Goal: Check status: Check status

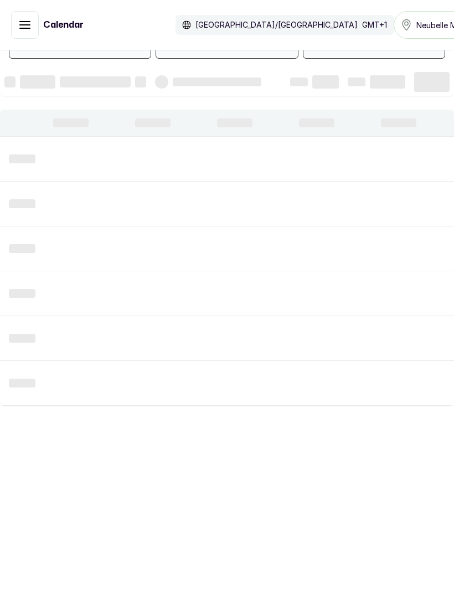
scroll to position [60, 0]
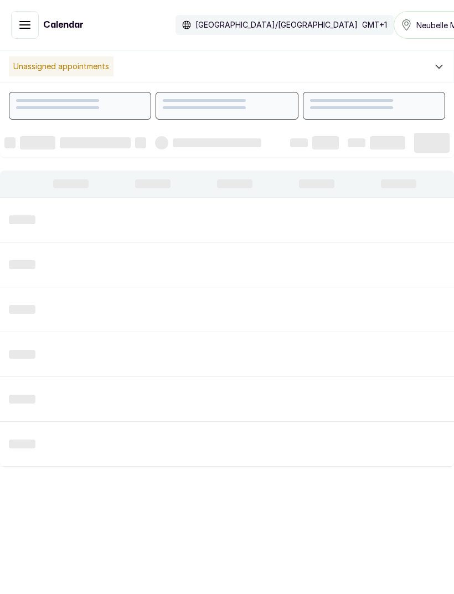
click at [22, 28] on icon "button" at bounding box center [25, 25] width 10 height 7
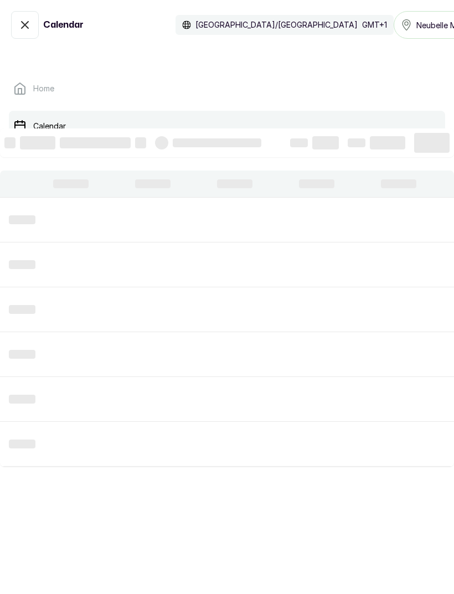
scroll to position [0, 0]
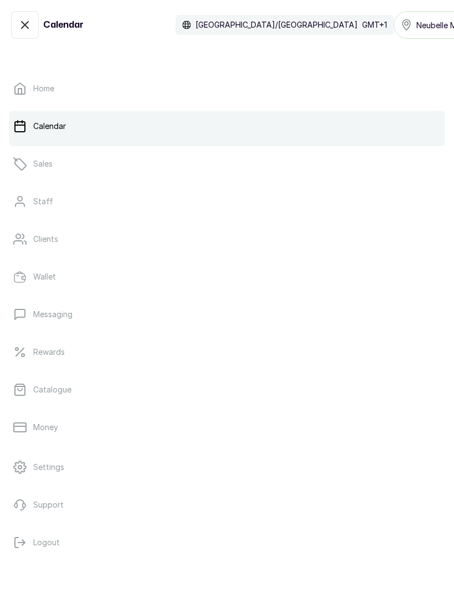
click at [70, 131] on link "Calendar" at bounding box center [227, 126] width 436 height 31
click at [37, 17] on button "Show no-show/cancelled" at bounding box center [25, 25] width 28 height 28
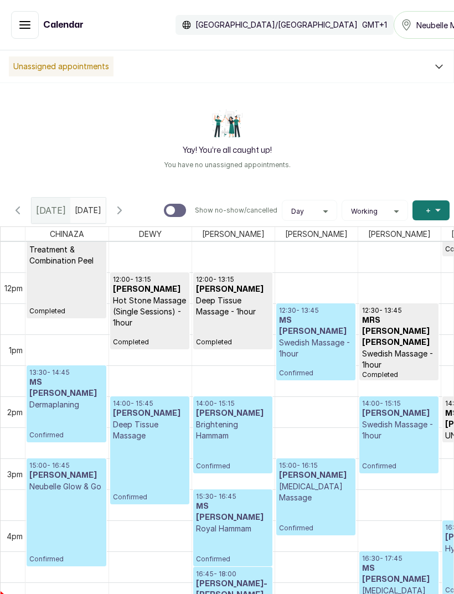
scroll to position [715, 0]
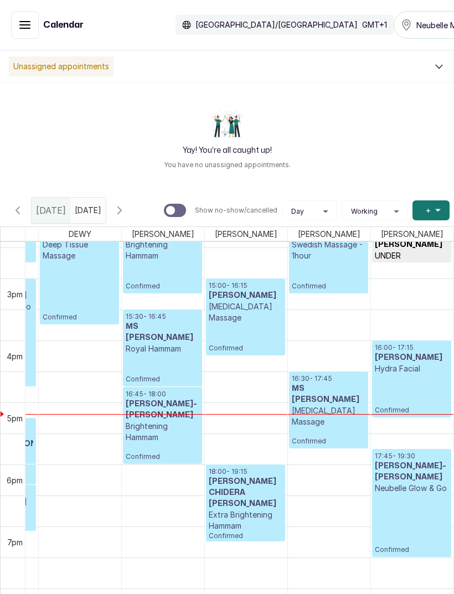
click at [126, 215] on icon "button" at bounding box center [119, 210] width 13 height 13
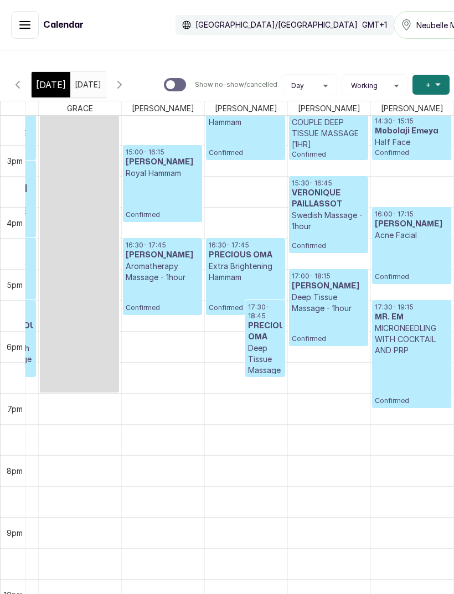
click at [133, 83] on button "Show no-show/cancelled" at bounding box center [119, 84] width 27 height 27
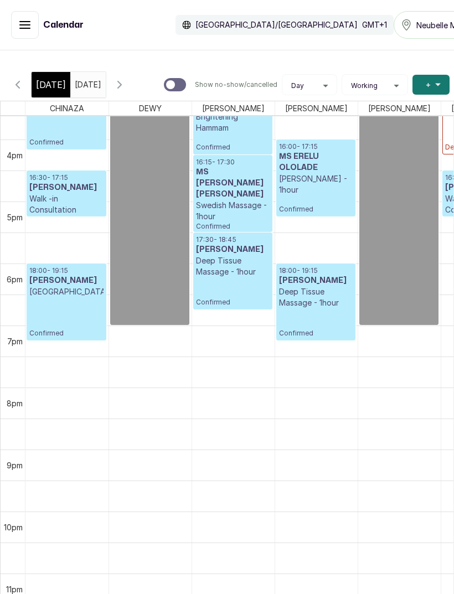
click at [45, 73] on div "[DATE]" at bounding box center [51, 84] width 39 height 25
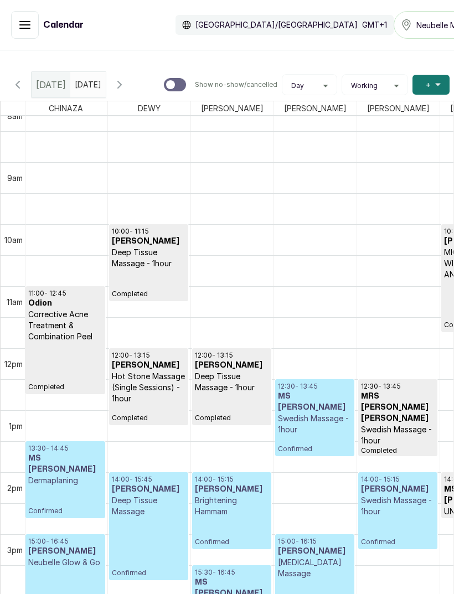
scroll to position [0, 0]
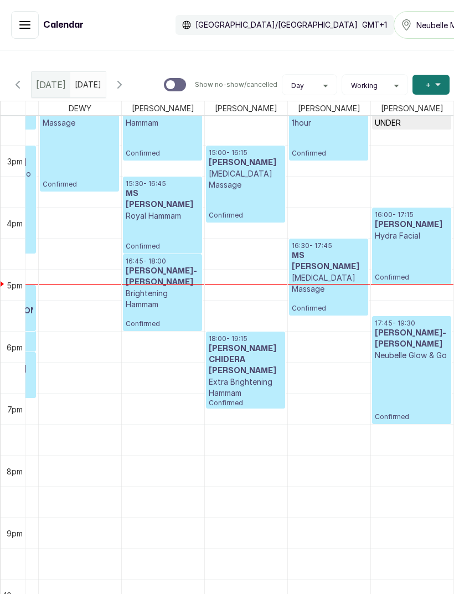
click at [7, 412] on div "7pm" at bounding box center [15, 410] width 20 height 12
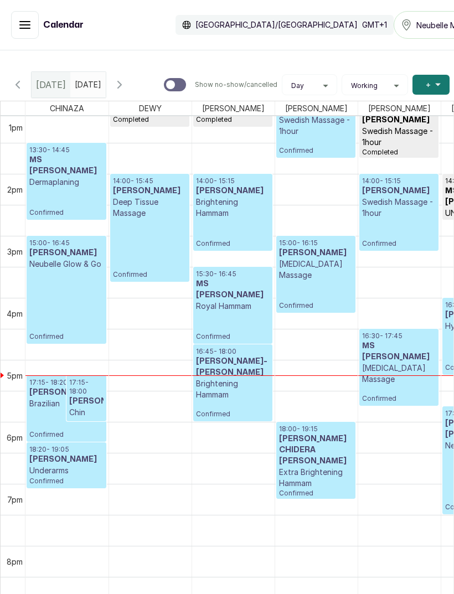
click at [133, 92] on button "Show no-show/cancelled" at bounding box center [119, 84] width 27 height 27
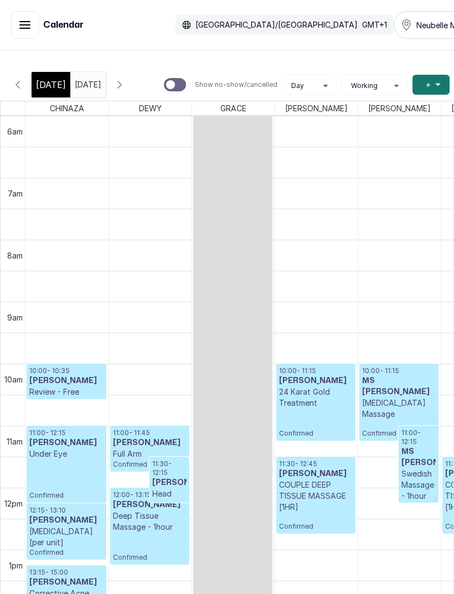
click at [126, 86] on icon "button" at bounding box center [119, 84] width 13 height 13
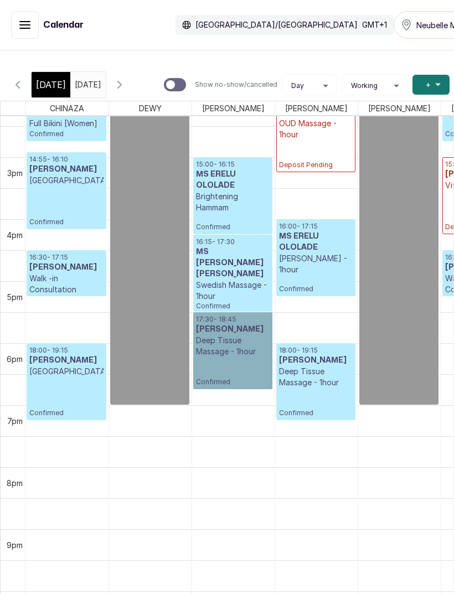
click at [241, 364] on link "17:30 - 18:45 [PERSON_NAME] Deep Tissue Massage - 1hour Confirmed" at bounding box center [232, 350] width 79 height 77
